Goal: Use online tool/utility

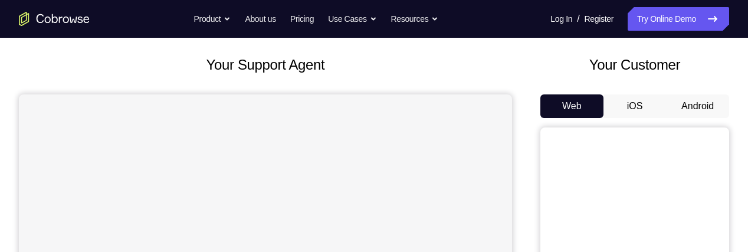
scroll to position [60, 0]
click at [697, 104] on button "Android" at bounding box center [697, 105] width 63 height 24
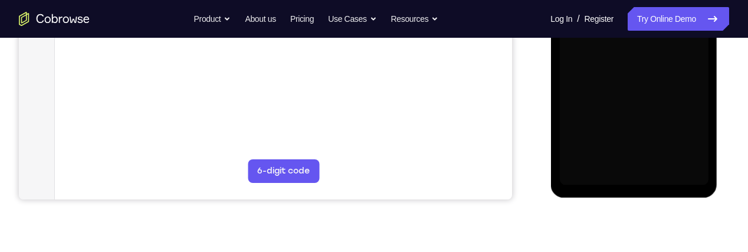
scroll to position [351, 0]
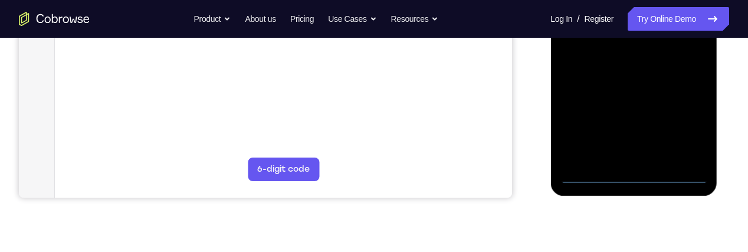
click at [633, 174] on div at bounding box center [633, 18] width 149 height 330
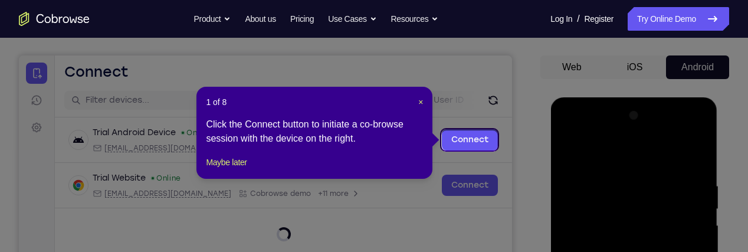
scroll to position [96, 0]
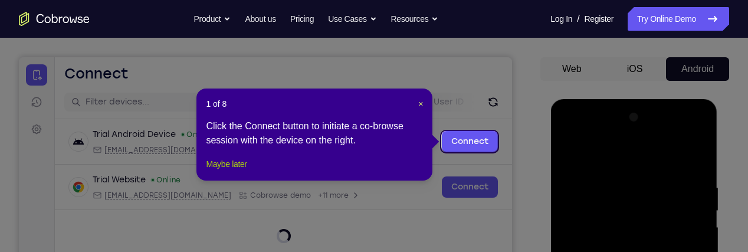
click at [242, 171] on button "Maybe later" at bounding box center [226, 164] width 41 height 14
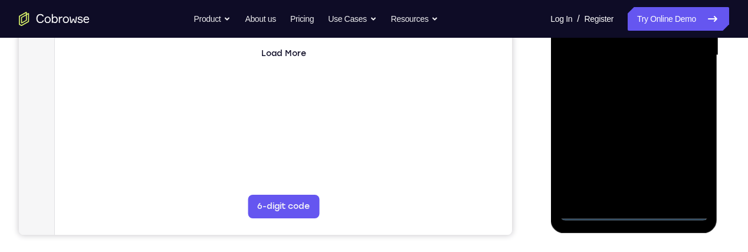
scroll to position [320, 0]
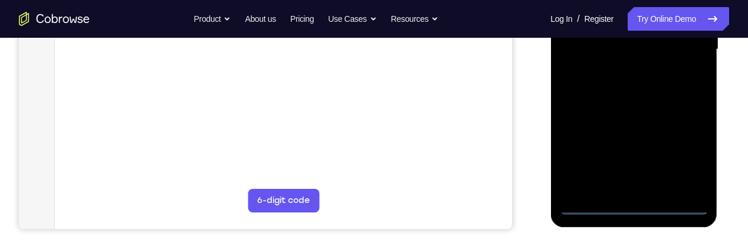
click at [686, 146] on div at bounding box center [633, 49] width 149 height 330
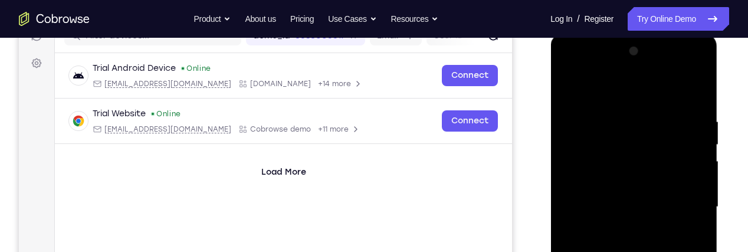
scroll to position [158, 0]
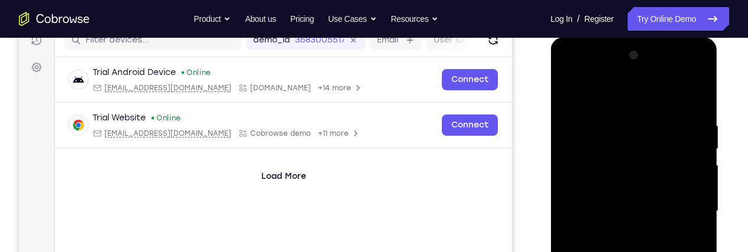
click at [651, 96] on div at bounding box center [633, 211] width 149 height 330
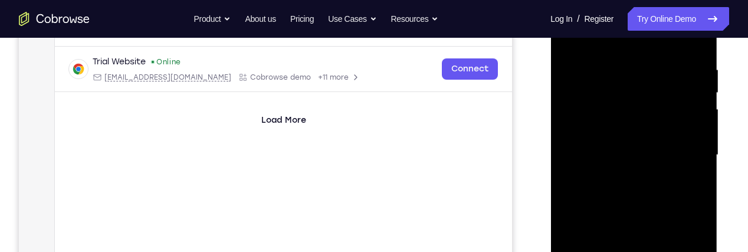
scroll to position [216, 0]
click at [682, 147] on div at bounding box center [633, 153] width 149 height 330
click at [621, 171] on div at bounding box center [633, 153] width 149 height 330
click at [656, 142] on div at bounding box center [633, 153] width 149 height 330
click at [645, 123] on div at bounding box center [633, 153] width 149 height 330
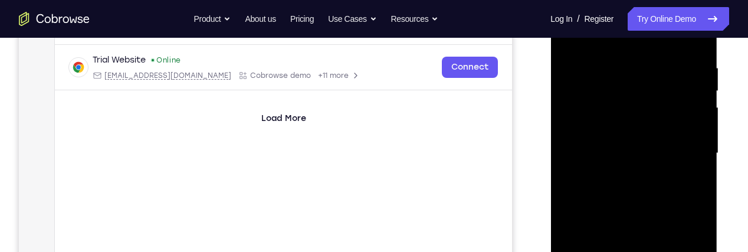
click at [652, 152] on div at bounding box center [633, 153] width 149 height 330
click at [685, 194] on div at bounding box center [633, 153] width 149 height 330
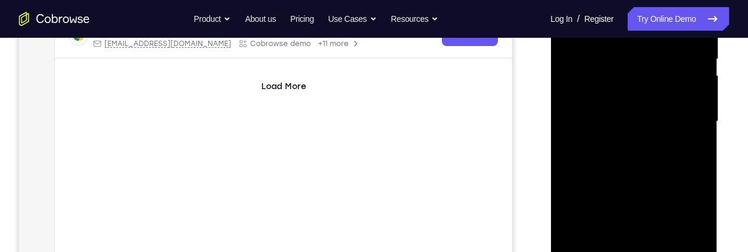
scroll to position [248, 0]
click at [676, 170] on div at bounding box center [633, 121] width 149 height 330
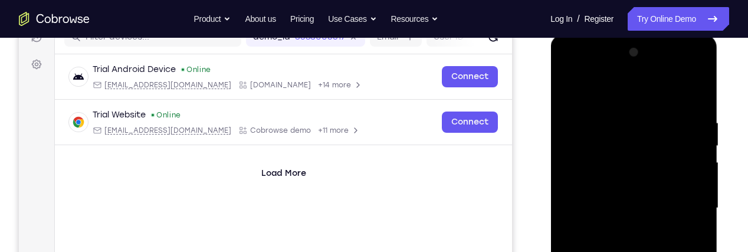
scroll to position [160, 0]
click at [616, 119] on div at bounding box center [633, 209] width 149 height 330
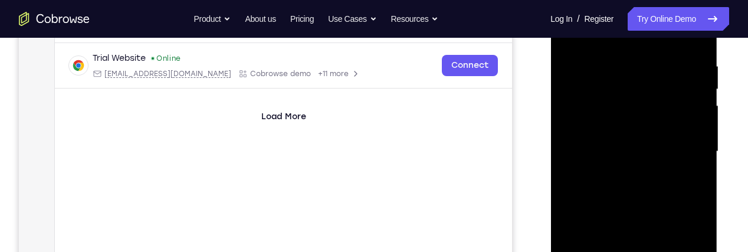
scroll to position [219, 0]
click at [582, 179] on div at bounding box center [633, 150] width 149 height 330
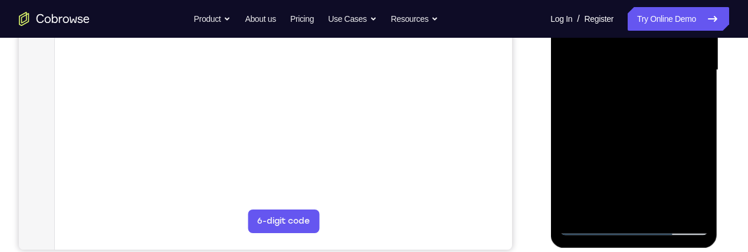
scroll to position [304, 0]
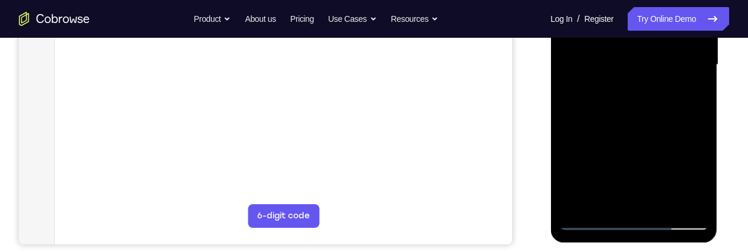
click at [588, 218] on div at bounding box center [633, 65] width 149 height 330
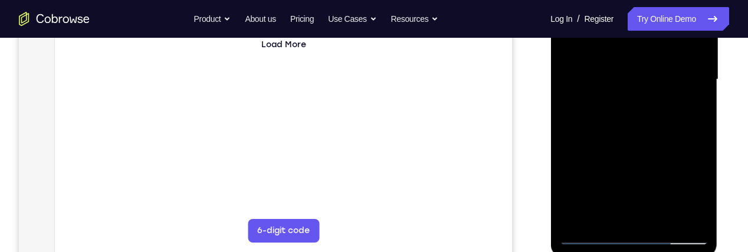
scroll to position [291, 0]
click at [665, 209] on div at bounding box center [633, 78] width 149 height 330
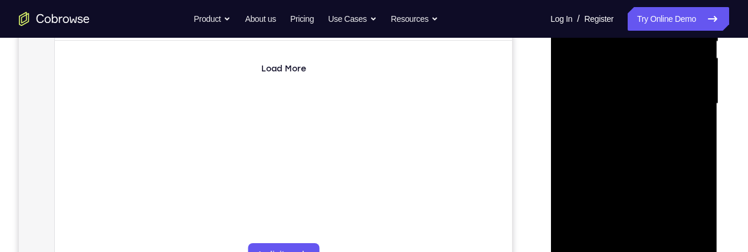
scroll to position [260, 0]
click at [674, 166] on div at bounding box center [633, 109] width 149 height 330
click at [671, 87] on div at bounding box center [633, 109] width 149 height 330
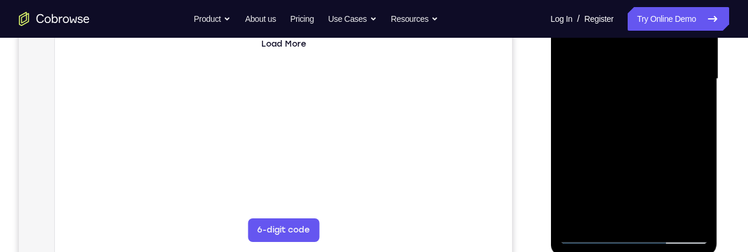
scroll to position [293, 0]
click at [592, 235] on div at bounding box center [633, 77] width 149 height 330
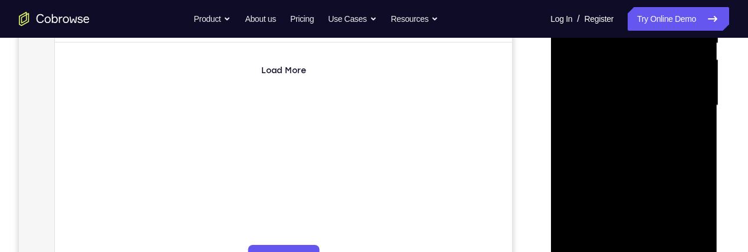
scroll to position [263, 0]
click at [668, 107] on div at bounding box center [633, 106] width 149 height 330
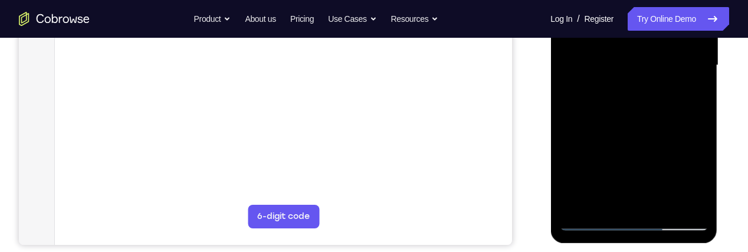
scroll to position [304, 0]
click at [594, 220] on div at bounding box center [633, 65] width 149 height 330
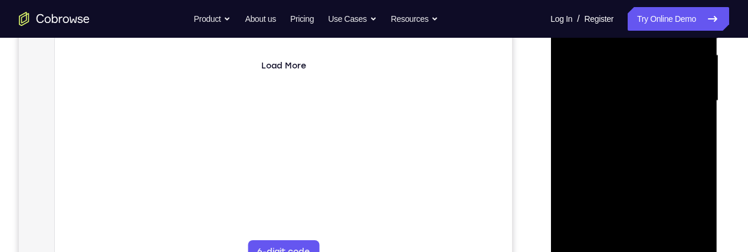
scroll to position [267, 0]
click at [662, 109] on div at bounding box center [633, 102] width 149 height 330
click at [632, 230] on div at bounding box center [633, 102] width 149 height 330
click at [696, 132] on div at bounding box center [633, 102] width 149 height 330
click at [692, 130] on div at bounding box center [633, 102] width 149 height 330
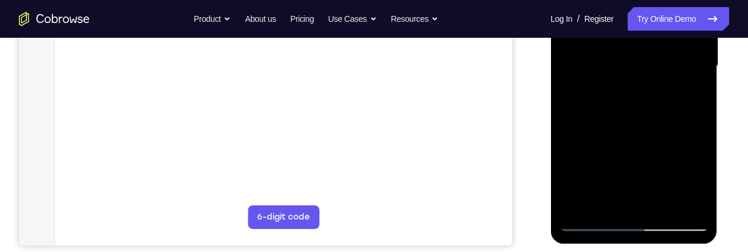
scroll to position [305, 0]
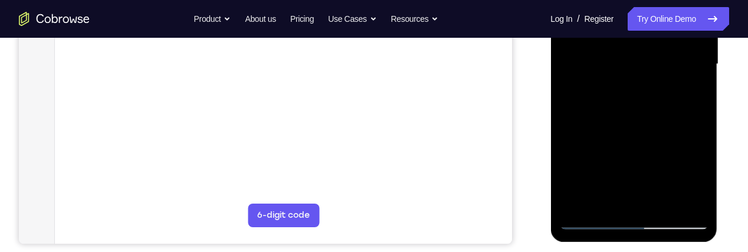
click at [587, 222] on div at bounding box center [633, 64] width 149 height 330
click at [593, 222] on div at bounding box center [633, 64] width 149 height 330
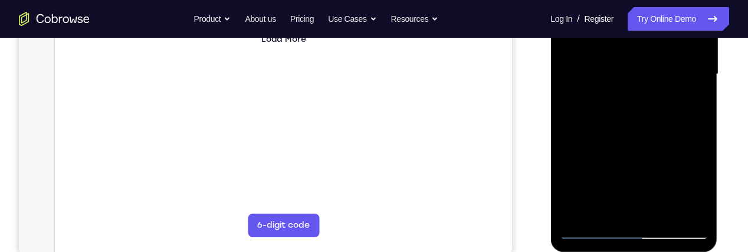
scroll to position [295, 0]
click at [663, 159] on div at bounding box center [633, 74] width 149 height 330
click at [675, 146] on div at bounding box center [633, 74] width 149 height 330
click at [649, 209] on div at bounding box center [633, 74] width 149 height 330
click at [701, 188] on div at bounding box center [633, 74] width 149 height 330
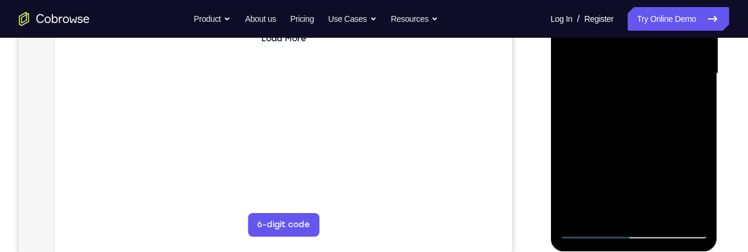
click at [705, 185] on div at bounding box center [633, 74] width 149 height 330
click at [703, 183] on div at bounding box center [633, 74] width 149 height 330
click at [702, 185] on div at bounding box center [633, 74] width 149 height 330
click at [688, 104] on div at bounding box center [633, 74] width 149 height 330
click at [591, 220] on div at bounding box center [633, 74] width 149 height 330
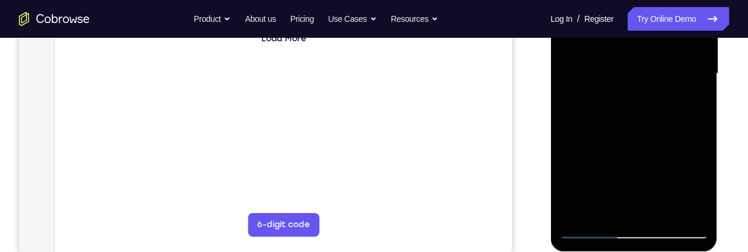
click at [587, 231] on div at bounding box center [633, 74] width 149 height 330
click at [592, 229] on div at bounding box center [633, 74] width 149 height 330
click at [592, 230] on div at bounding box center [633, 74] width 149 height 330
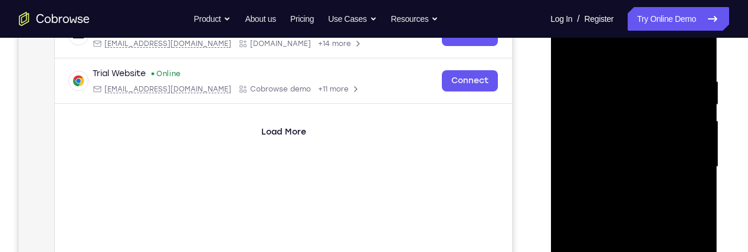
scroll to position [198, 0]
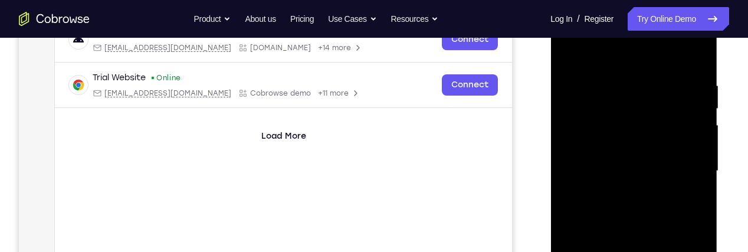
click at [697, 55] on div at bounding box center [633, 171] width 149 height 330
click at [681, 71] on div at bounding box center [633, 171] width 149 height 330
click at [655, 71] on div at bounding box center [633, 171] width 149 height 330
click at [569, 55] on div at bounding box center [633, 171] width 149 height 330
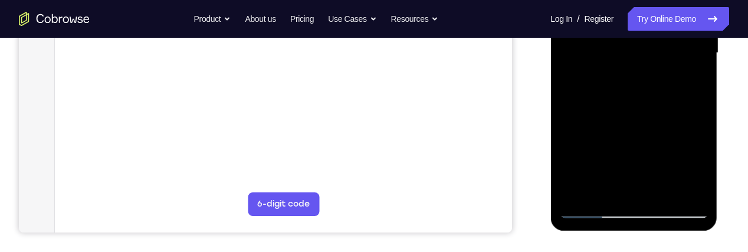
scroll to position [317, 0]
click at [688, 190] on div at bounding box center [633, 52] width 149 height 330
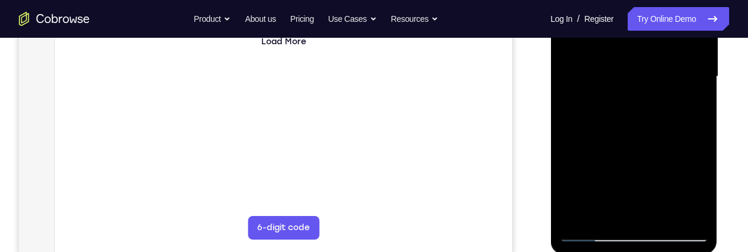
scroll to position [299, 0]
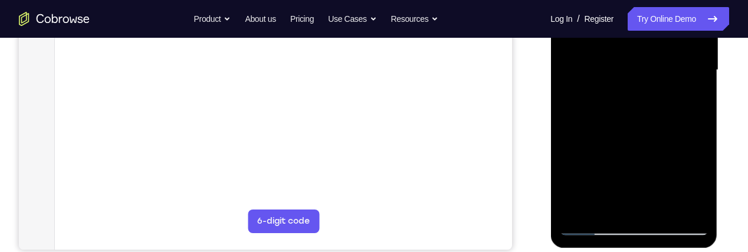
click at [603, 209] on div at bounding box center [633, 70] width 149 height 330
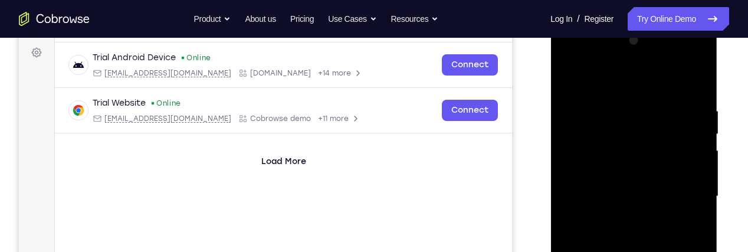
scroll to position [172, 0]
click at [662, 78] on div at bounding box center [633, 197] width 149 height 330
click at [634, 155] on div at bounding box center [633, 197] width 149 height 330
click at [571, 86] on div at bounding box center [633, 197] width 149 height 330
click at [632, 117] on div at bounding box center [633, 197] width 149 height 330
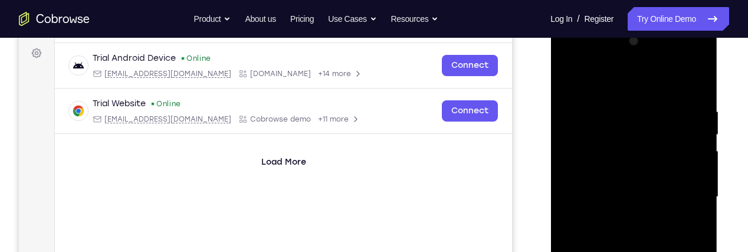
click at [658, 98] on div at bounding box center [633, 197] width 149 height 330
click at [661, 97] on div at bounding box center [633, 197] width 149 height 330
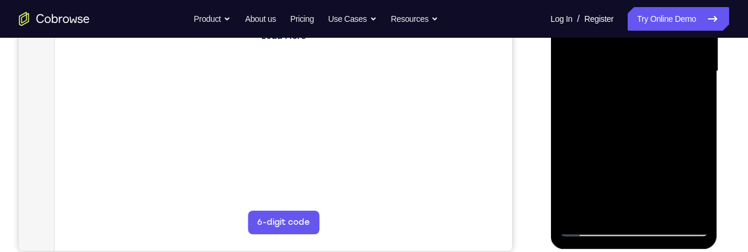
scroll to position [298, 0]
click at [691, 100] on div at bounding box center [633, 71] width 149 height 330
click at [701, 186] on div at bounding box center [633, 71] width 149 height 330
click at [704, 181] on div at bounding box center [633, 71] width 149 height 330
click at [702, 180] on div at bounding box center [633, 71] width 149 height 330
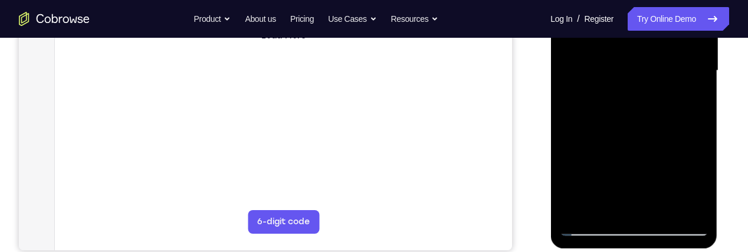
click at [700, 182] on div at bounding box center [633, 71] width 149 height 330
click at [699, 180] on div at bounding box center [633, 71] width 149 height 330
click at [590, 225] on div at bounding box center [633, 71] width 149 height 330
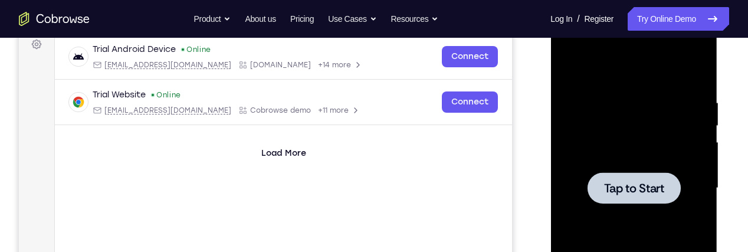
scroll to position [183, 0]
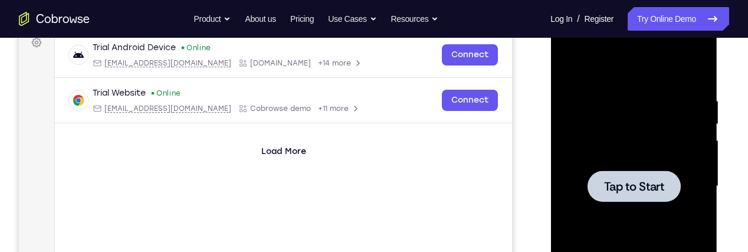
click at [646, 181] on span "Tap to Start" at bounding box center [633, 186] width 60 height 12
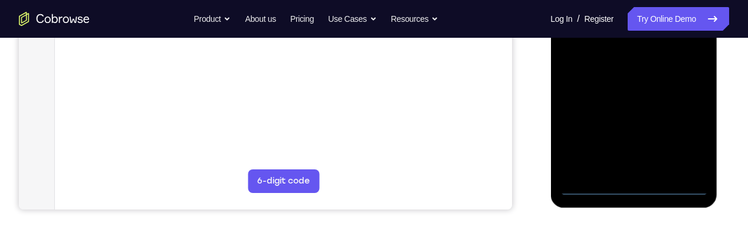
scroll to position [337, 0]
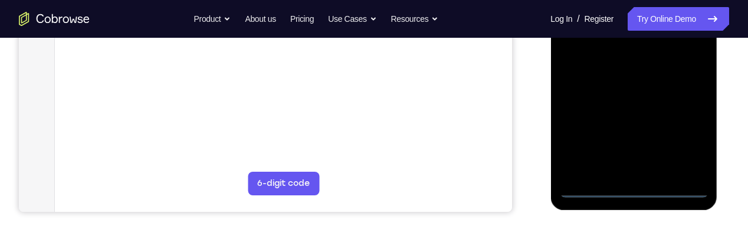
click at [631, 191] on div at bounding box center [633, 32] width 149 height 330
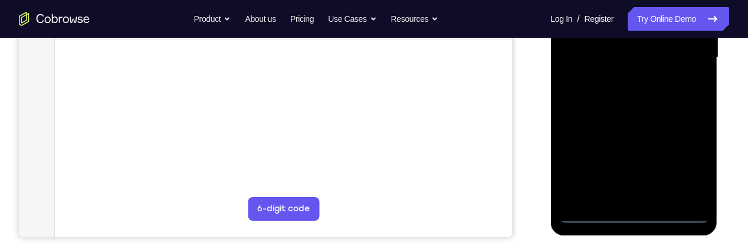
scroll to position [310, 0]
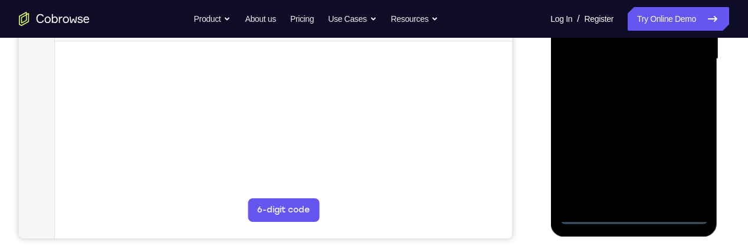
click at [686, 158] on div at bounding box center [633, 59] width 149 height 330
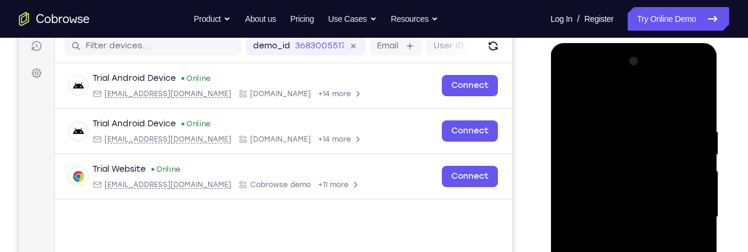
scroll to position [150, 0]
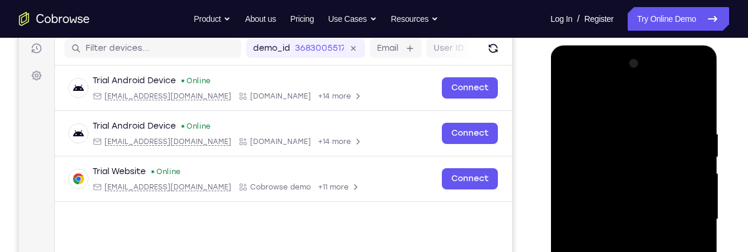
click at [651, 104] on div at bounding box center [633, 219] width 149 height 330
click at [683, 216] on div at bounding box center [633, 219] width 149 height 330
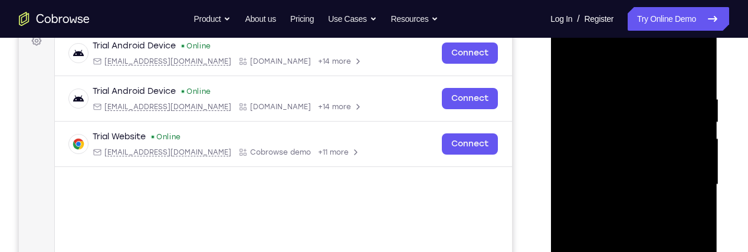
scroll to position [221, 0]
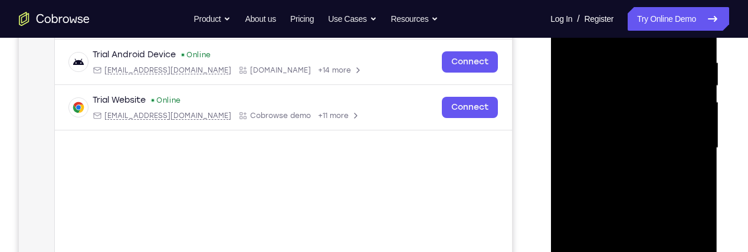
click at [618, 169] on div at bounding box center [633, 148] width 149 height 330
click at [670, 137] on div at bounding box center [633, 148] width 149 height 330
click at [635, 118] on div at bounding box center [633, 148] width 149 height 330
click at [686, 155] on div at bounding box center [633, 148] width 149 height 330
click at [652, 182] on div at bounding box center [633, 148] width 149 height 330
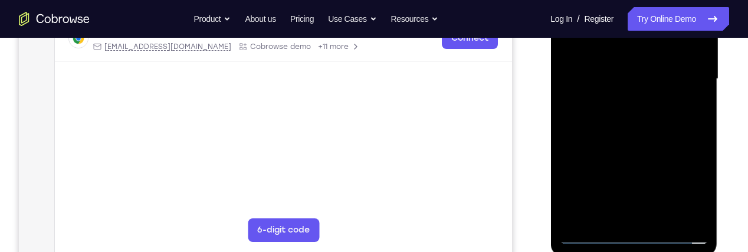
scroll to position [290, 0]
click at [681, 121] on div at bounding box center [633, 79] width 149 height 330
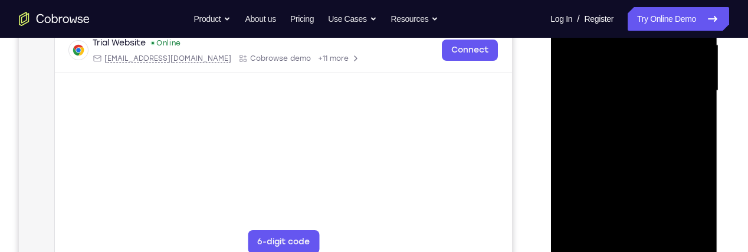
scroll to position [278, 0]
click at [689, 232] on div at bounding box center [633, 91] width 149 height 330
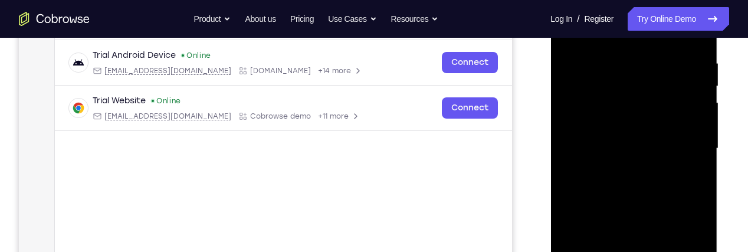
scroll to position [211, 0]
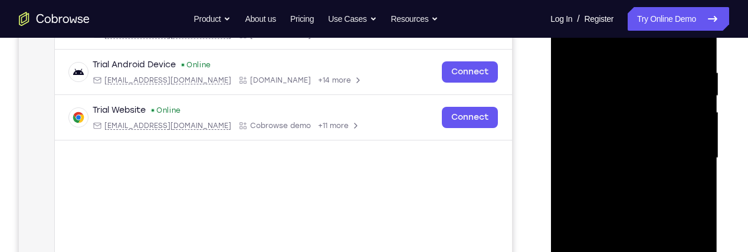
click at [688, 130] on div at bounding box center [633, 158] width 149 height 330
click at [691, 68] on div at bounding box center [633, 158] width 149 height 330
click at [662, 169] on div at bounding box center [633, 158] width 149 height 330
click at [694, 92] on div at bounding box center [633, 158] width 149 height 330
click at [670, 172] on div at bounding box center [633, 158] width 149 height 330
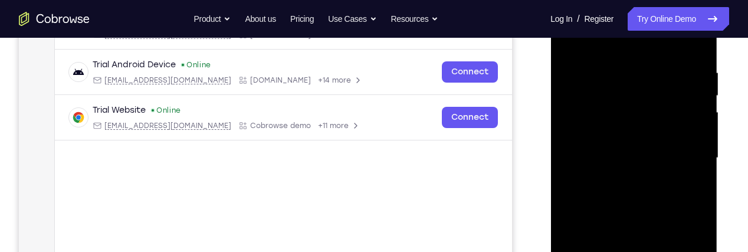
click at [694, 119] on div at bounding box center [633, 158] width 149 height 330
click at [677, 176] on div at bounding box center [633, 158] width 149 height 330
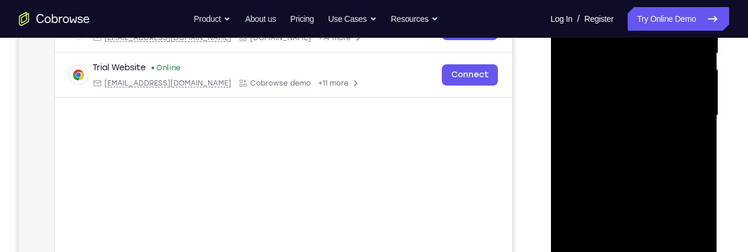
scroll to position [265, 0]
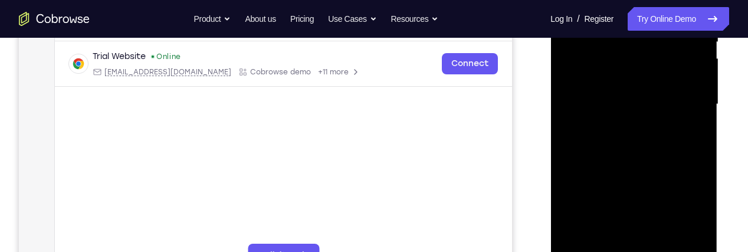
click at [688, 150] on div at bounding box center [633, 104] width 149 height 330
click at [675, 124] on div at bounding box center [633, 104] width 149 height 330
click at [691, 173] on div at bounding box center [633, 104] width 149 height 330
click at [672, 118] on div at bounding box center [633, 104] width 149 height 330
click at [698, 196] on div at bounding box center [633, 104] width 149 height 330
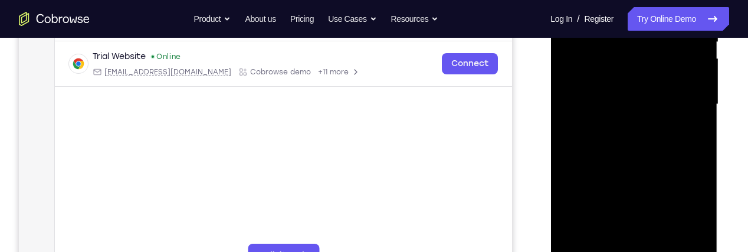
click at [666, 139] on div at bounding box center [633, 104] width 149 height 330
click at [694, 127] on div at bounding box center [633, 104] width 149 height 330
click at [682, 121] on div at bounding box center [633, 104] width 149 height 330
click at [694, 152] on div at bounding box center [633, 104] width 149 height 330
click at [685, 119] on div at bounding box center [633, 104] width 149 height 330
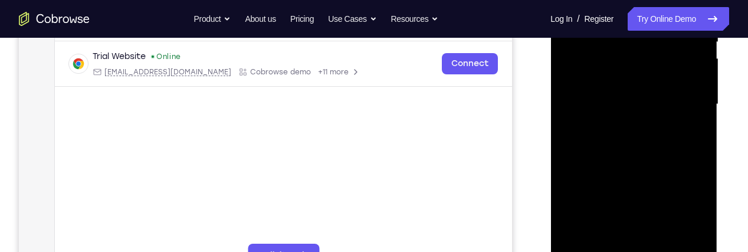
click at [689, 200] on div at bounding box center [633, 104] width 149 height 330
click at [682, 116] on div at bounding box center [633, 104] width 149 height 330
click at [690, 182] on div at bounding box center [633, 104] width 149 height 330
click at [681, 123] on div at bounding box center [633, 104] width 149 height 330
click at [692, 155] on div at bounding box center [633, 104] width 149 height 330
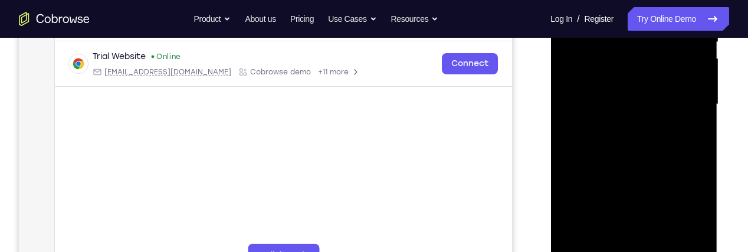
click at [684, 114] on div at bounding box center [633, 104] width 149 height 330
click at [694, 202] on div at bounding box center [633, 104] width 149 height 330
click at [676, 120] on div at bounding box center [633, 104] width 149 height 330
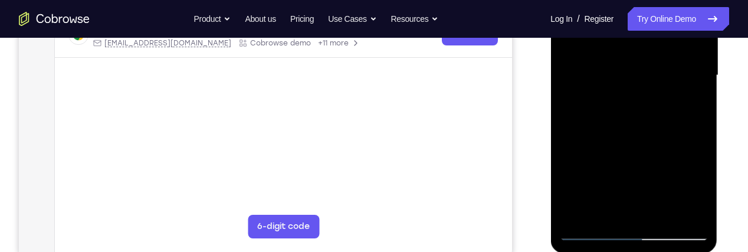
scroll to position [278, 0]
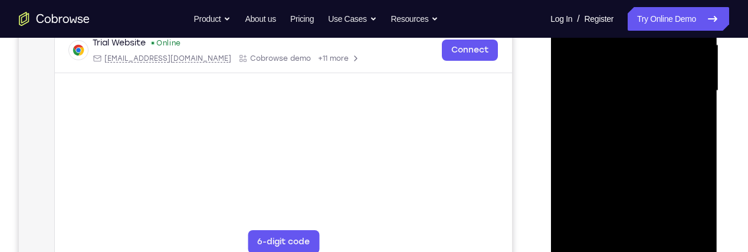
click at [694, 63] on div at bounding box center [633, 91] width 149 height 330
click at [680, 102] on div at bounding box center [633, 91] width 149 height 330
click at [694, 83] on div at bounding box center [633, 91] width 149 height 330
click at [684, 107] on div at bounding box center [633, 91] width 149 height 330
click at [695, 104] on div at bounding box center [633, 91] width 149 height 330
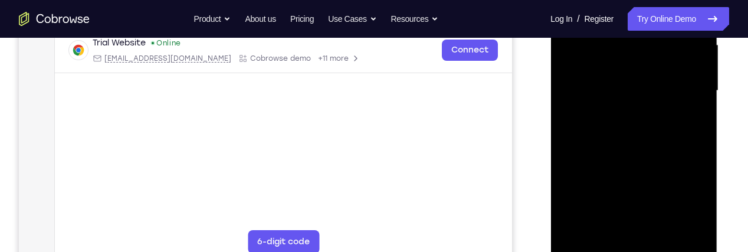
click at [688, 109] on div at bounding box center [633, 91] width 149 height 330
click at [676, 106] on div at bounding box center [633, 91] width 149 height 330
click at [696, 131] on div at bounding box center [633, 91] width 149 height 330
click at [676, 98] on div at bounding box center [633, 91] width 149 height 330
click at [696, 150] on div at bounding box center [633, 91] width 149 height 330
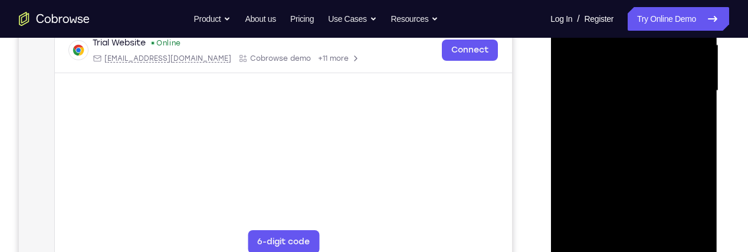
click at [675, 103] on div at bounding box center [633, 91] width 149 height 330
click at [694, 173] on div at bounding box center [633, 91] width 149 height 330
click at [678, 97] on div at bounding box center [633, 91] width 149 height 330
click at [689, 194] on div at bounding box center [633, 91] width 149 height 330
click at [679, 100] on div at bounding box center [633, 91] width 149 height 330
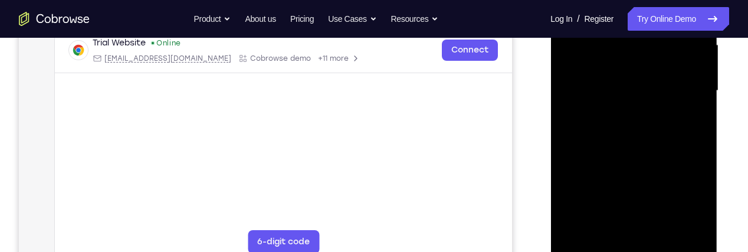
click at [697, 129] on div at bounding box center [633, 91] width 149 height 330
click at [680, 98] on div at bounding box center [633, 91] width 149 height 330
click at [697, 152] on div at bounding box center [633, 91] width 149 height 330
click at [683, 107] on div at bounding box center [633, 91] width 149 height 330
click at [696, 173] on div at bounding box center [633, 91] width 149 height 330
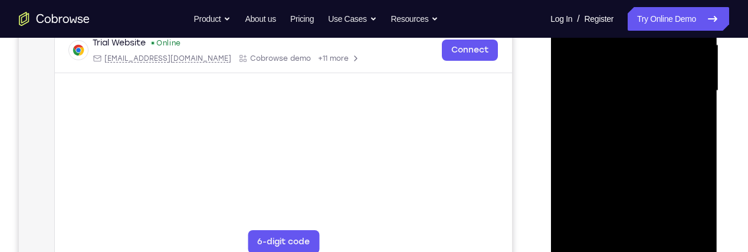
click at [680, 109] on div at bounding box center [633, 91] width 149 height 330
click at [695, 103] on div at bounding box center [633, 91] width 149 height 330
click at [681, 109] on div at bounding box center [633, 91] width 149 height 330
click at [696, 150] on div at bounding box center [633, 91] width 149 height 330
click at [683, 103] on div at bounding box center [633, 91] width 149 height 330
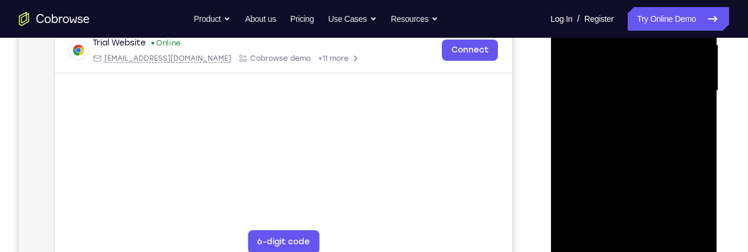
click at [696, 122] on div at bounding box center [633, 91] width 149 height 330
click at [681, 103] on div at bounding box center [633, 91] width 149 height 330
click at [691, 172] on div at bounding box center [633, 91] width 149 height 330
click at [678, 103] on div at bounding box center [633, 91] width 149 height 330
click at [692, 195] on div at bounding box center [633, 91] width 149 height 330
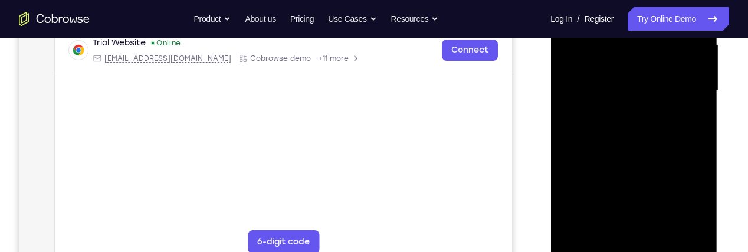
click at [682, 98] on div at bounding box center [633, 91] width 149 height 330
click at [697, 115] on div at bounding box center [633, 91] width 149 height 330
click at [680, 109] on div at bounding box center [633, 91] width 149 height 330
click at [696, 140] on div at bounding box center [633, 91] width 149 height 330
click at [678, 101] on div at bounding box center [633, 91] width 149 height 330
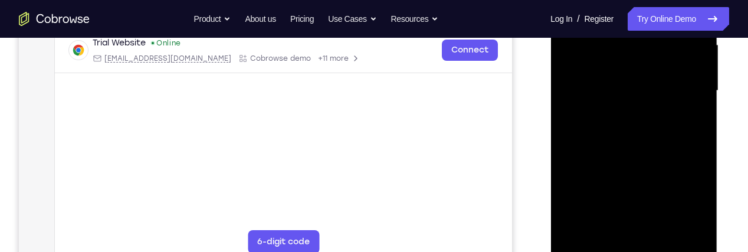
click at [697, 161] on div at bounding box center [633, 91] width 149 height 330
click at [679, 101] on div at bounding box center [633, 91] width 149 height 330
click at [692, 182] on div at bounding box center [633, 91] width 149 height 330
click at [681, 105] on div at bounding box center [633, 91] width 149 height 330
click at [689, 209] on div at bounding box center [633, 91] width 149 height 330
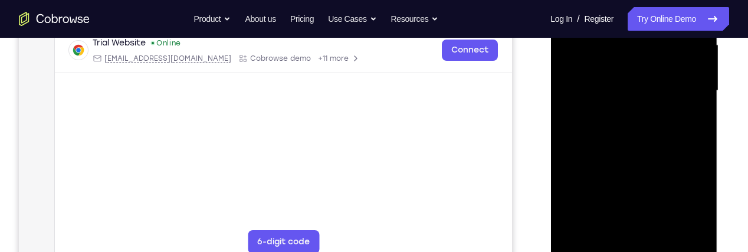
click at [682, 98] on div at bounding box center [633, 91] width 149 height 330
click at [696, 123] on div at bounding box center [633, 91] width 149 height 330
click at [685, 100] on div at bounding box center [633, 91] width 149 height 330
click at [697, 143] on div at bounding box center [633, 91] width 149 height 330
click at [686, 102] on div at bounding box center [633, 91] width 149 height 330
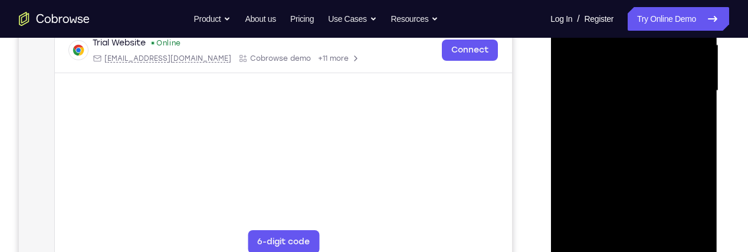
click at [694, 163] on div at bounding box center [633, 91] width 149 height 330
click at [683, 114] on div at bounding box center [633, 91] width 149 height 330
click at [697, 85] on div at bounding box center [633, 91] width 149 height 330
click at [687, 106] on div at bounding box center [633, 91] width 149 height 330
click at [699, 110] on div at bounding box center [633, 91] width 149 height 330
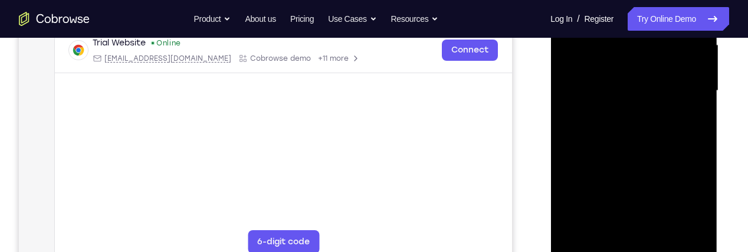
click at [685, 112] on div at bounding box center [633, 91] width 149 height 330
click at [697, 133] on div at bounding box center [633, 91] width 149 height 330
click at [684, 107] on div at bounding box center [633, 91] width 149 height 330
click at [694, 153] on div at bounding box center [633, 91] width 149 height 330
click at [685, 113] on div at bounding box center [633, 91] width 149 height 330
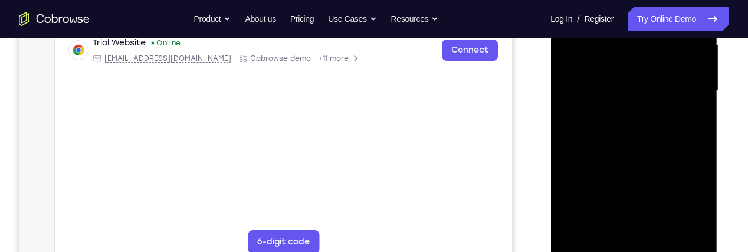
click at [697, 170] on div at bounding box center [633, 91] width 149 height 330
click at [689, 103] on div at bounding box center [633, 91] width 149 height 330
click at [698, 196] on div at bounding box center [633, 91] width 149 height 330
click at [688, 101] on div at bounding box center [633, 91] width 149 height 330
click at [697, 119] on div at bounding box center [633, 91] width 149 height 330
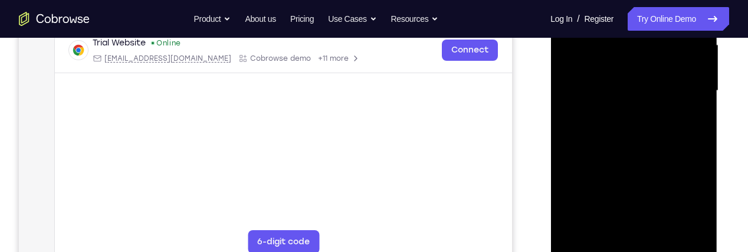
click at [685, 109] on div at bounding box center [633, 91] width 149 height 330
click at [693, 138] on div at bounding box center [633, 91] width 149 height 330
click at [689, 104] on div at bounding box center [633, 91] width 149 height 330
click at [689, 160] on div at bounding box center [633, 91] width 149 height 330
click at [683, 104] on div at bounding box center [633, 91] width 149 height 330
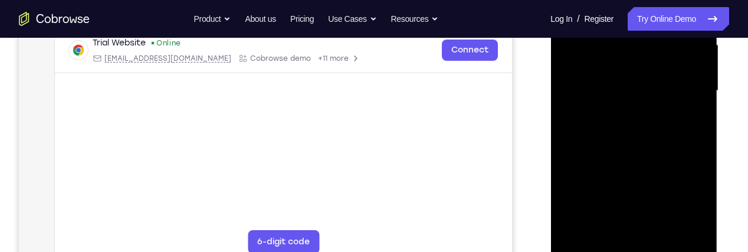
click at [694, 182] on div at bounding box center [633, 91] width 149 height 330
click at [688, 100] on div at bounding box center [633, 91] width 149 height 330
click at [697, 144] on div at bounding box center [633, 91] width 149 height 330
click at [681, 104] on div at bounding box center [633, 91] width 149 height 330
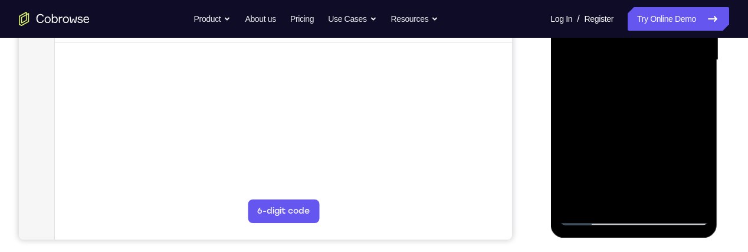
scroll to position [285, 0]
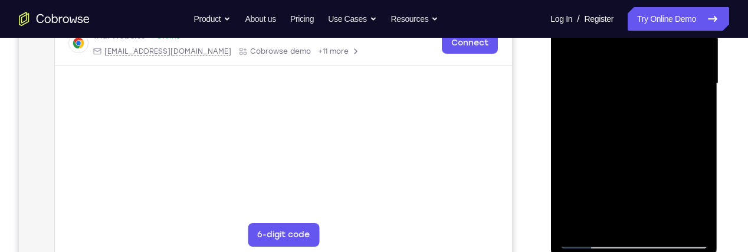
click at [697, 155] on div at bounding box center [633, 84] width 149 height 330
click at [674, 95] on div at bounding box center [633, 84] width 149 height 330
click at [692, 177] on div at bounding box center [633, 84] width 149 height 330
click at [674, 103] on div at bounding box center [633, 84] width 149 height 330
click at [689, 201] on div at bounding box center [633, 84] width 149 height 330
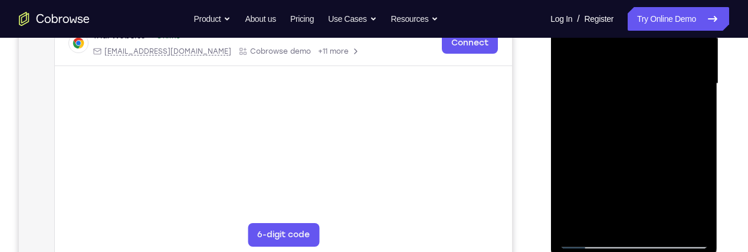
click at [675, 95] on div at bounding box center [633, 84] width 149 height 330
click at [448, 150] on main "demo_id 3683005517 3683005517 Email User ID Device ID Device name 6-digit code …" at bounding box center [283, 93] width 457 height 395
click at [694, 126] on div at bounding box center [633, 84] width 149 height 330
click at [682, 108] on div at bounding box center [633, 84] width 149 height 330
click at [693, 152] on div at bounding box center [633, 84] width 149 height 330
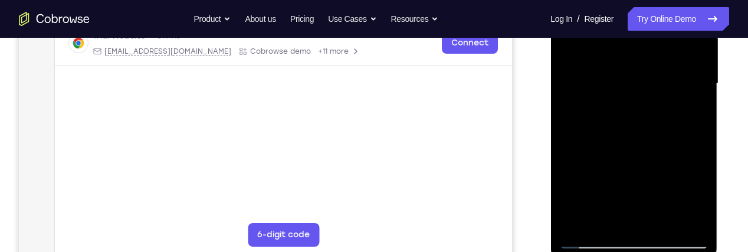
click at [677, 96] on div at bounding box center [633, 84] width 149 height 330
click at [694, 172] on div at bounding box center [633, 84] width 149 height 330
click at [681, 100] on div at bounding box center [633, 84] width 149 height 330
click at [691, 195] on div at bounding box center [633, 84] width 149 height 330
click at [679, 101] on div at bounding box center [633, 84] width 149 height 330
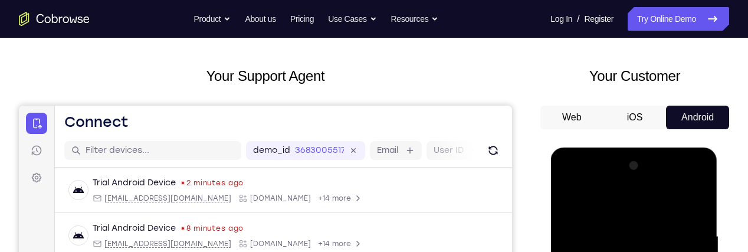
scroll to position [0, 0]
